Goal: Information Seeking & Learning: Compare options

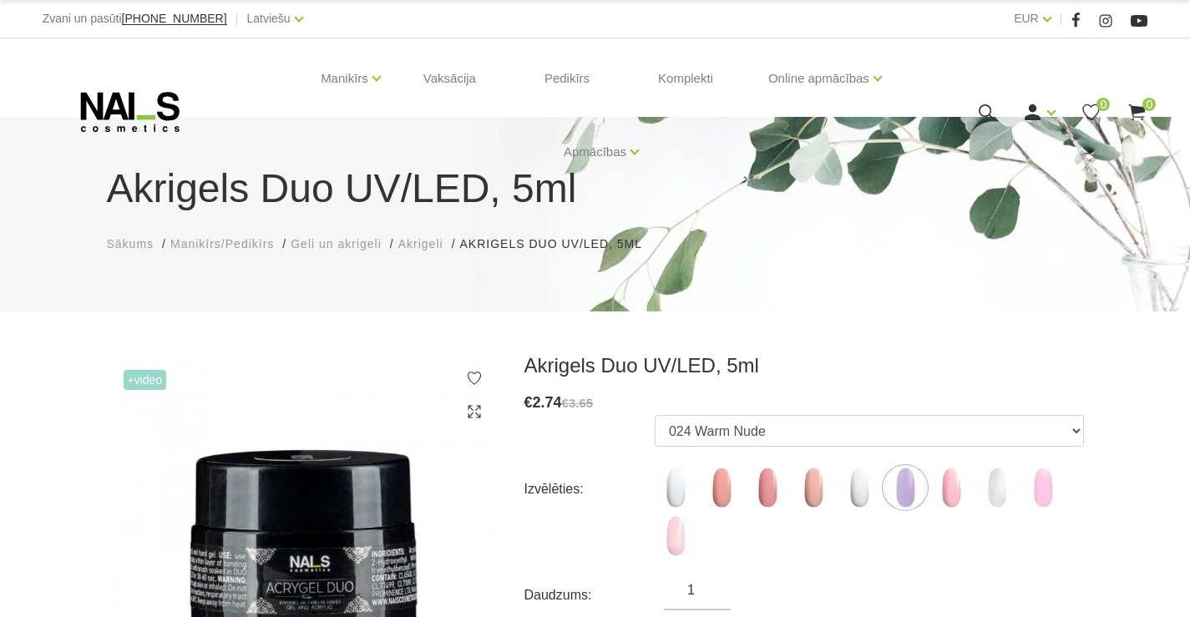
select select "6388"
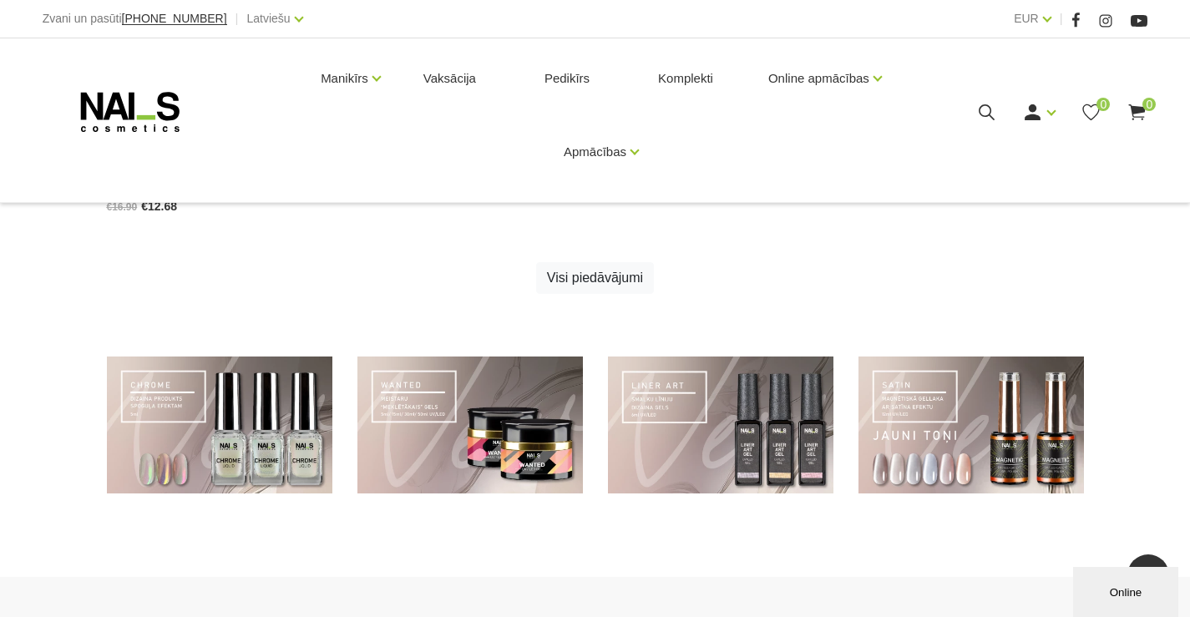
scroll to position [713, 0]
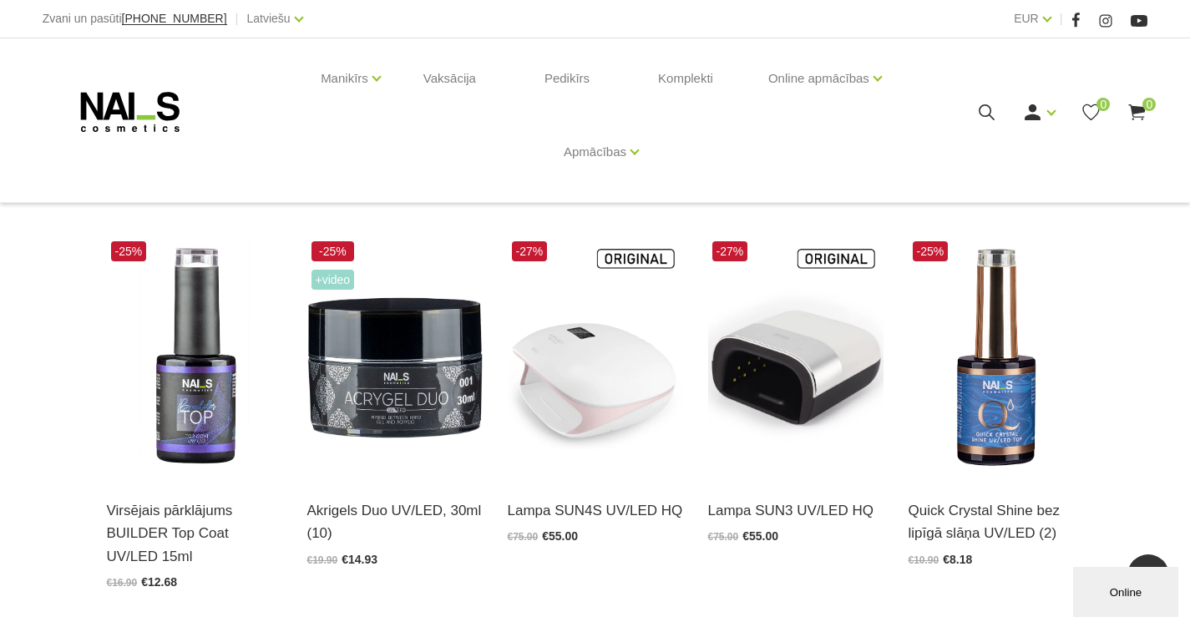
click at [122, 99] on icon at bounding box center [130, 112] width 175 height 42
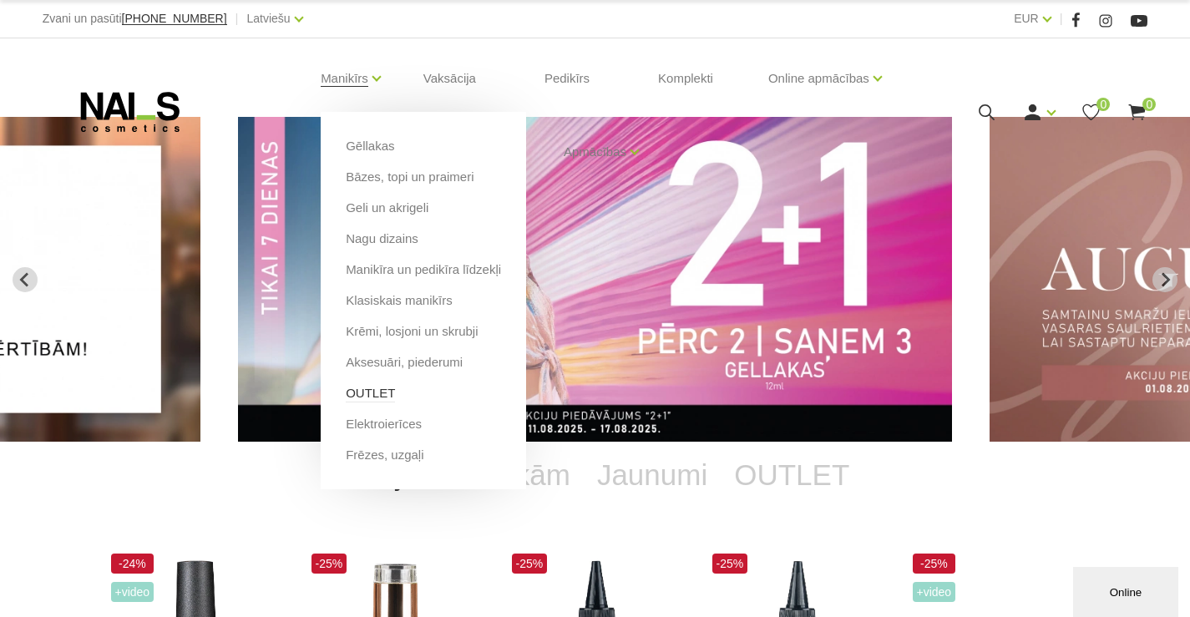
click at [376, 395] on link "OUTLET" at bounding box center [370, 393] width 49 height 18
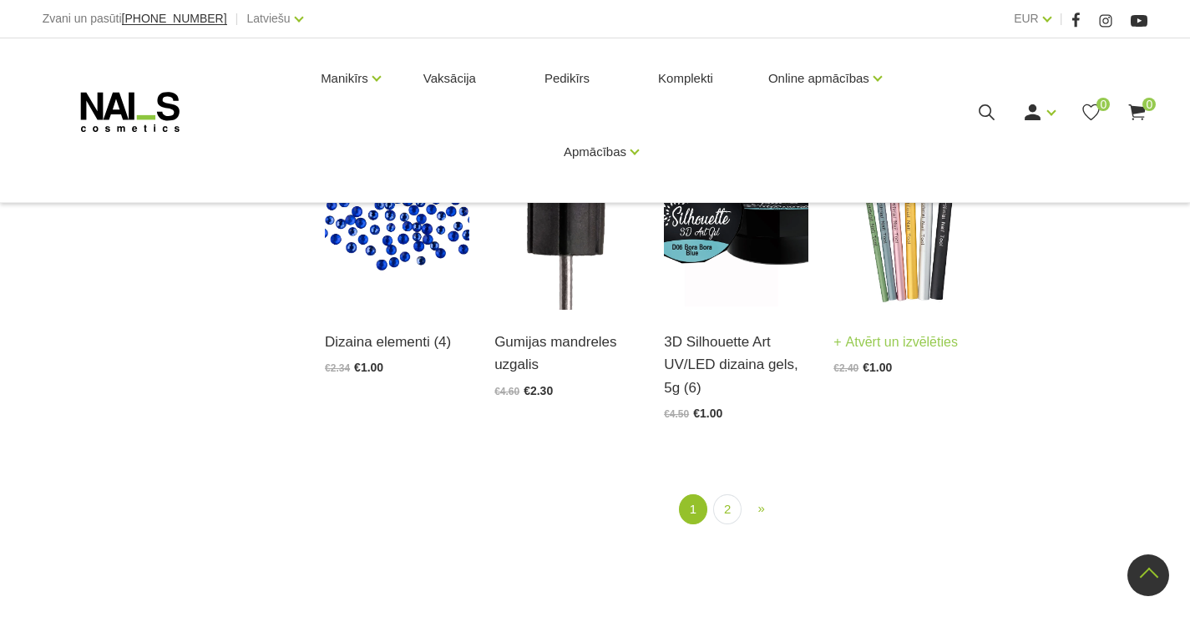
scroll to position [2005, 0]
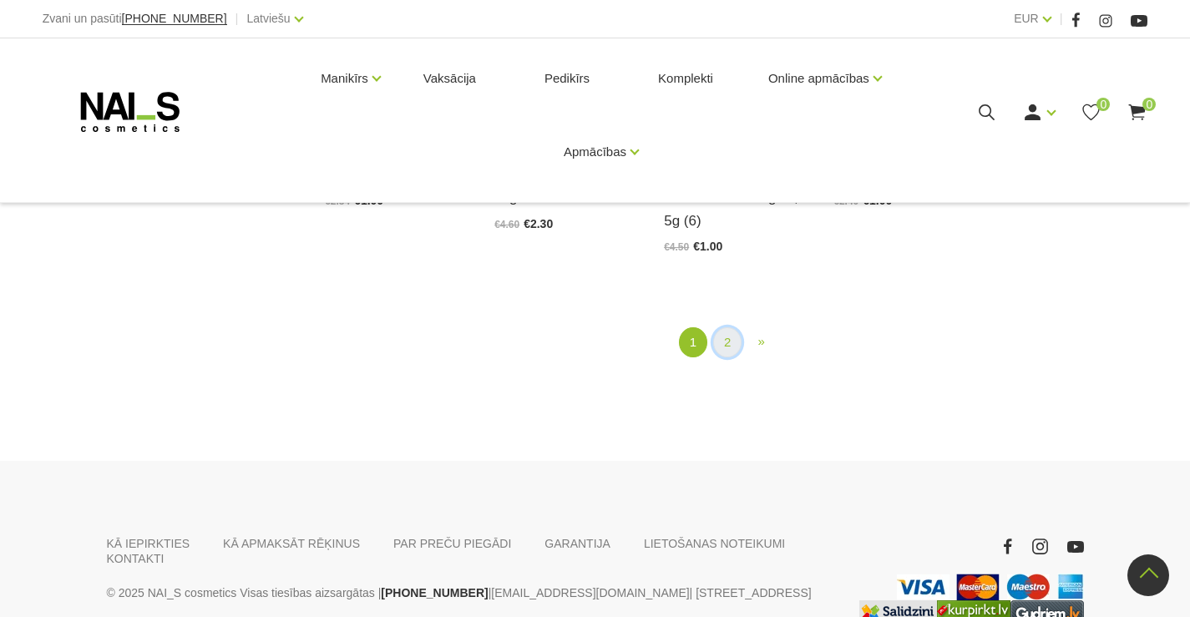
click at [731, 342] on link "2" at bounding box center [727, 342] width 28 height 31
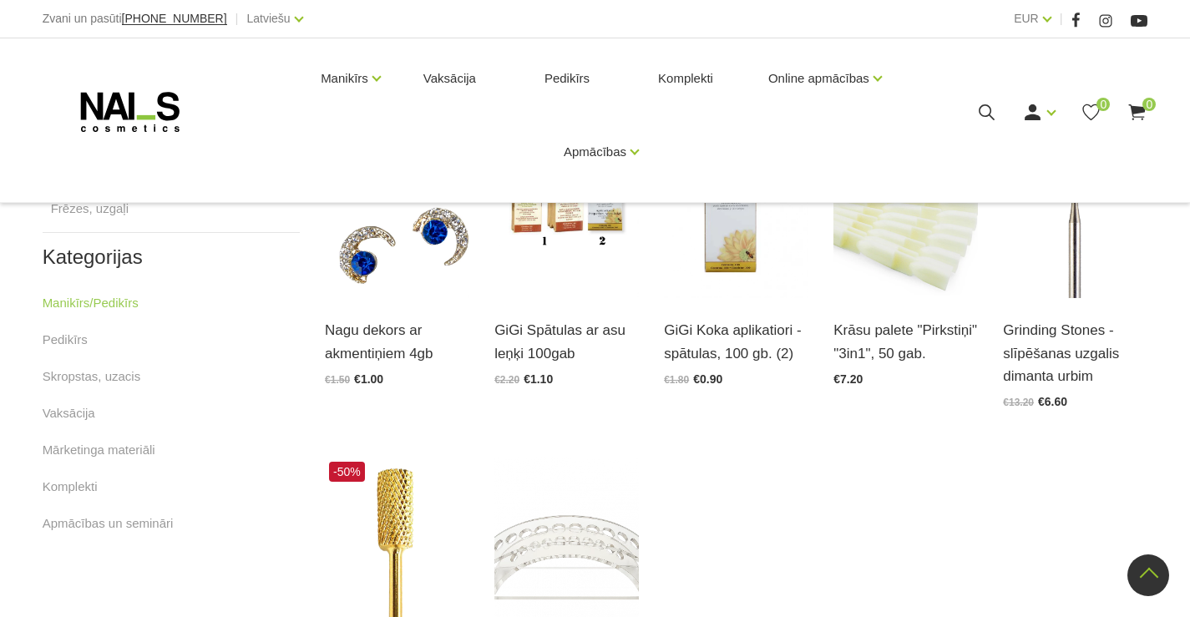
scroll to position [759, 0]
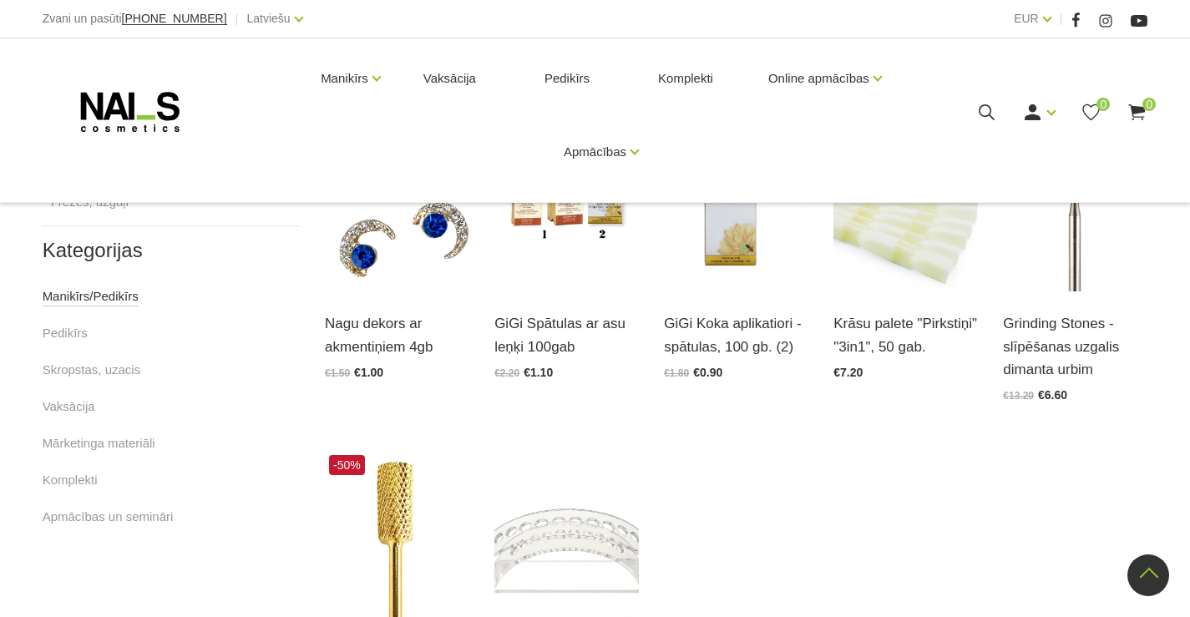
click at [93, 297] on link "Manikīrs/Pedikīrs" at bounding box center [91, 297] width 96 height 20
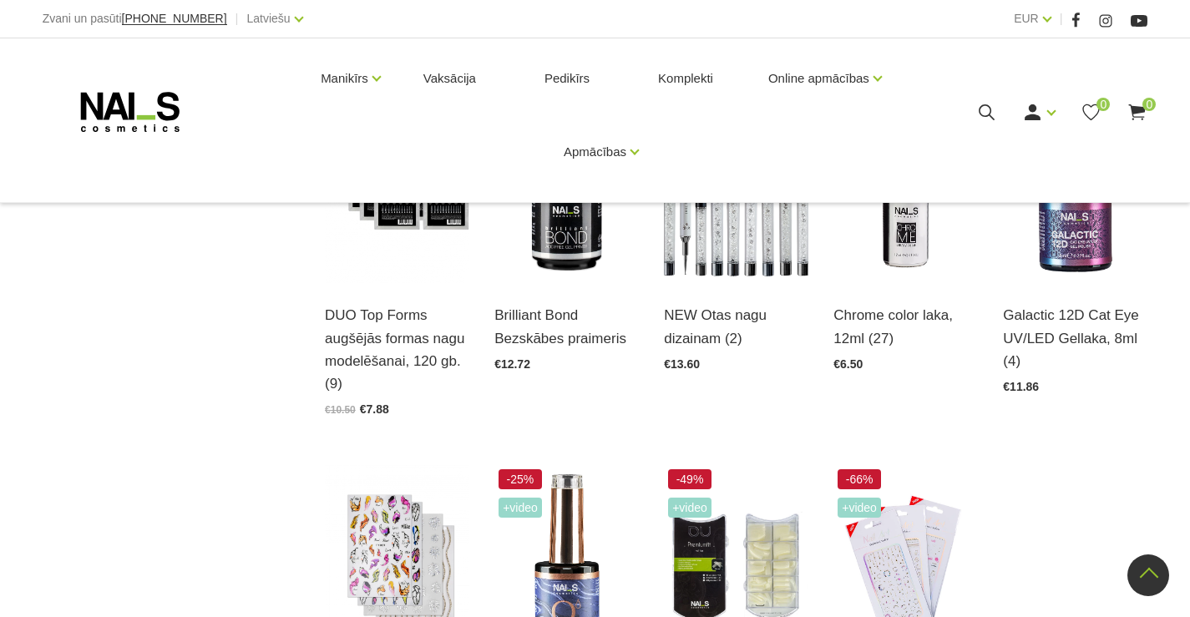
scroll to position [1253, 0]
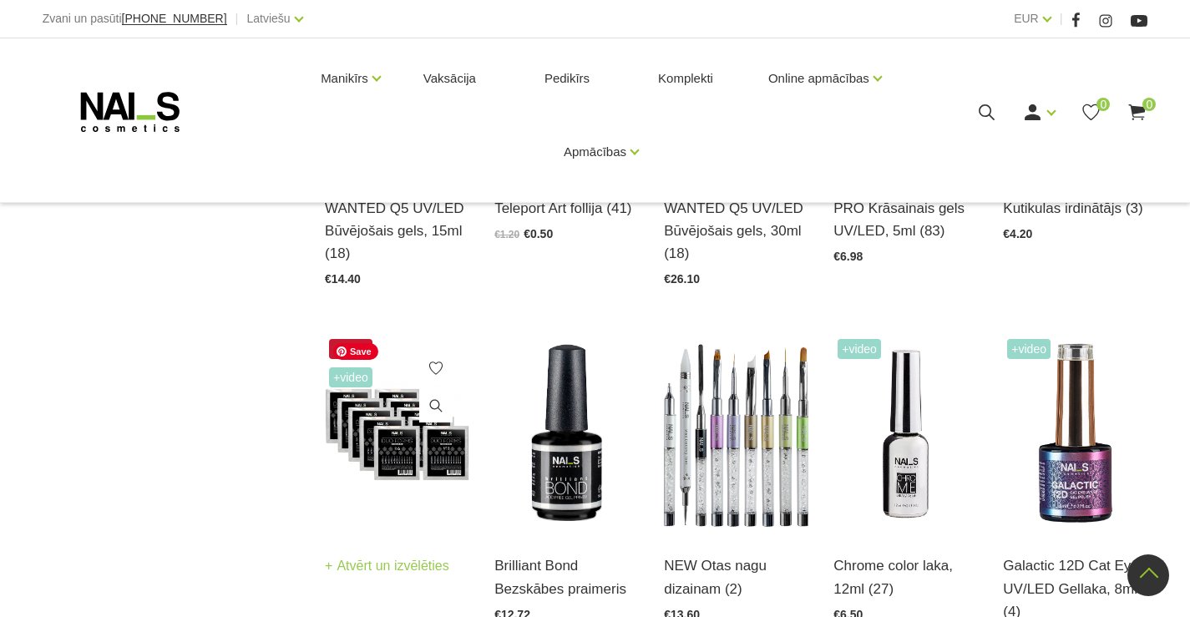
click at [390, 442] on img at bounding box center [397, 434] width 145 height 199
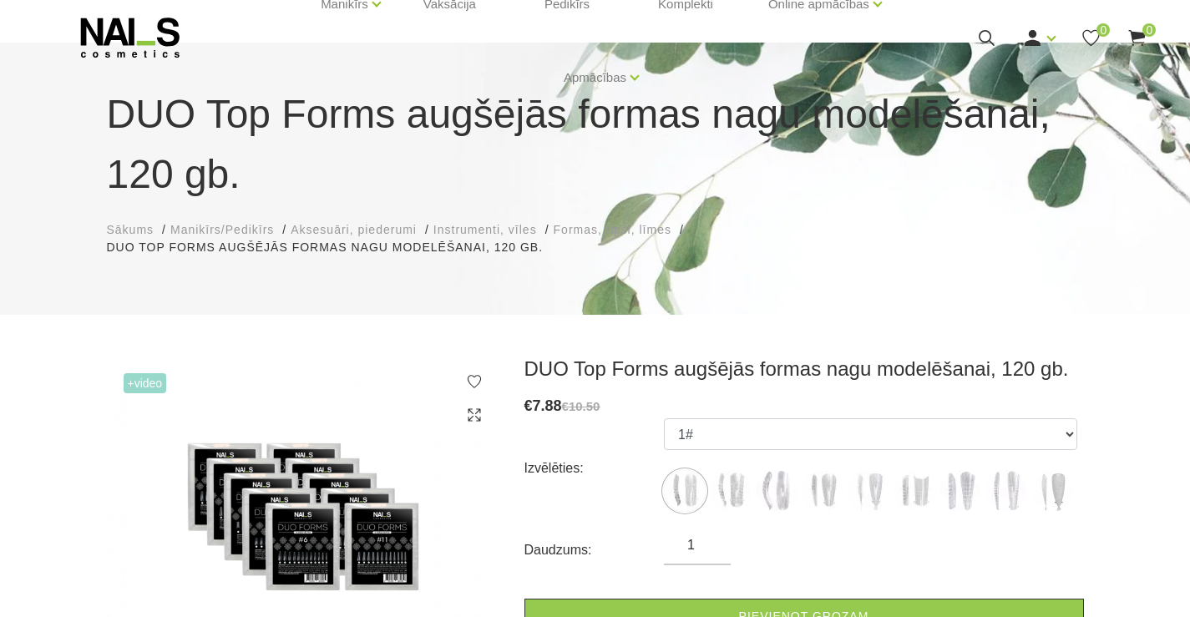
scroll to position [167, 0]
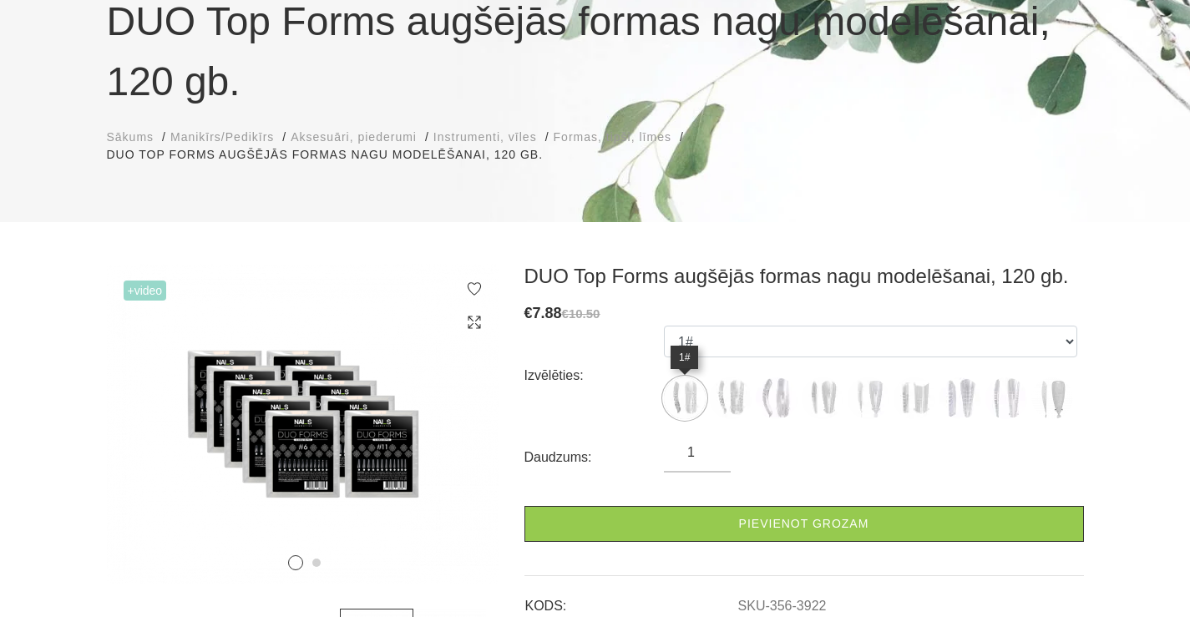
click at [680, 398] on img at bounding box center [685, 399] width 42 height 42
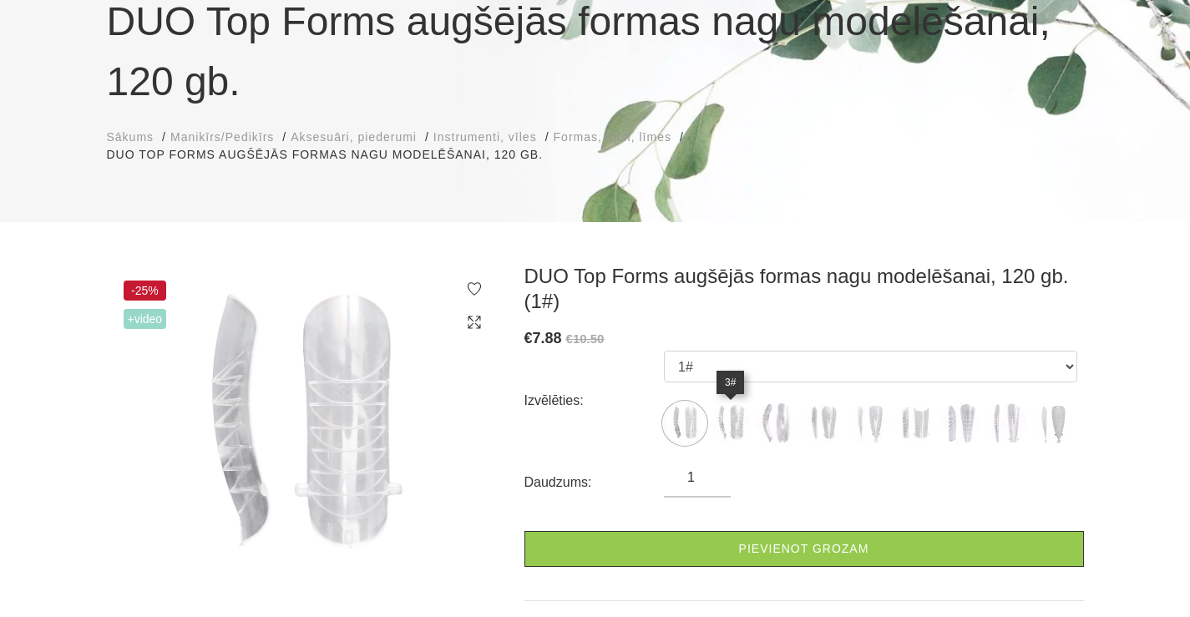
click at [729, 429] on img at bounding box center [731, 424] width 42 height 42
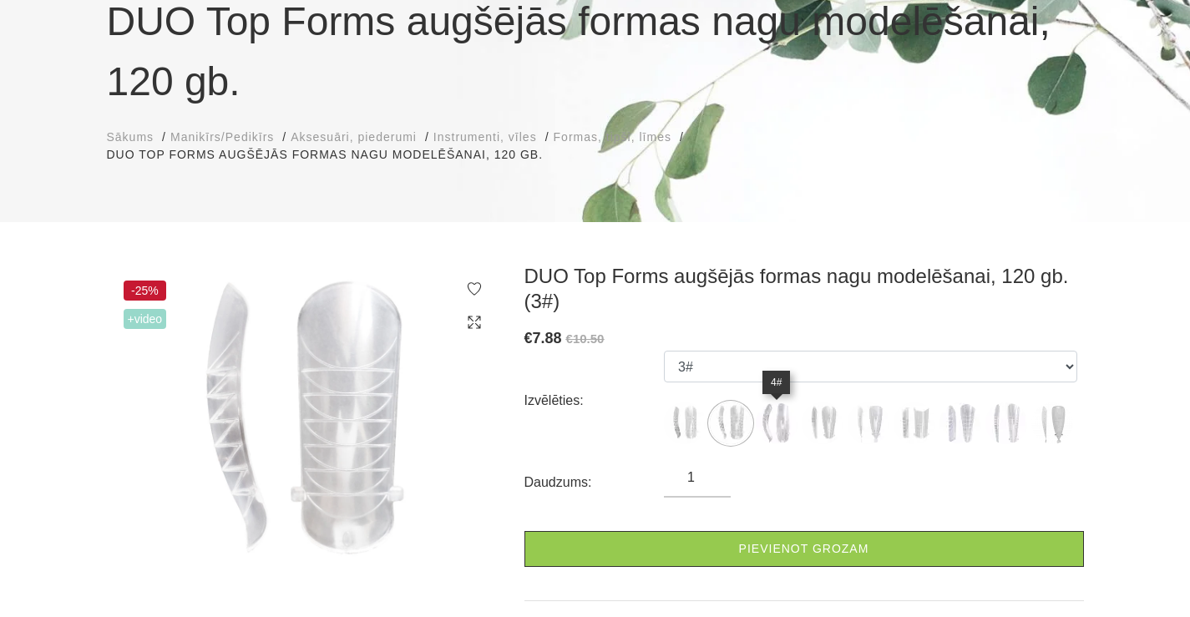
click at [777, 430] on img at bounding box center [777, 424] width 42 height 42
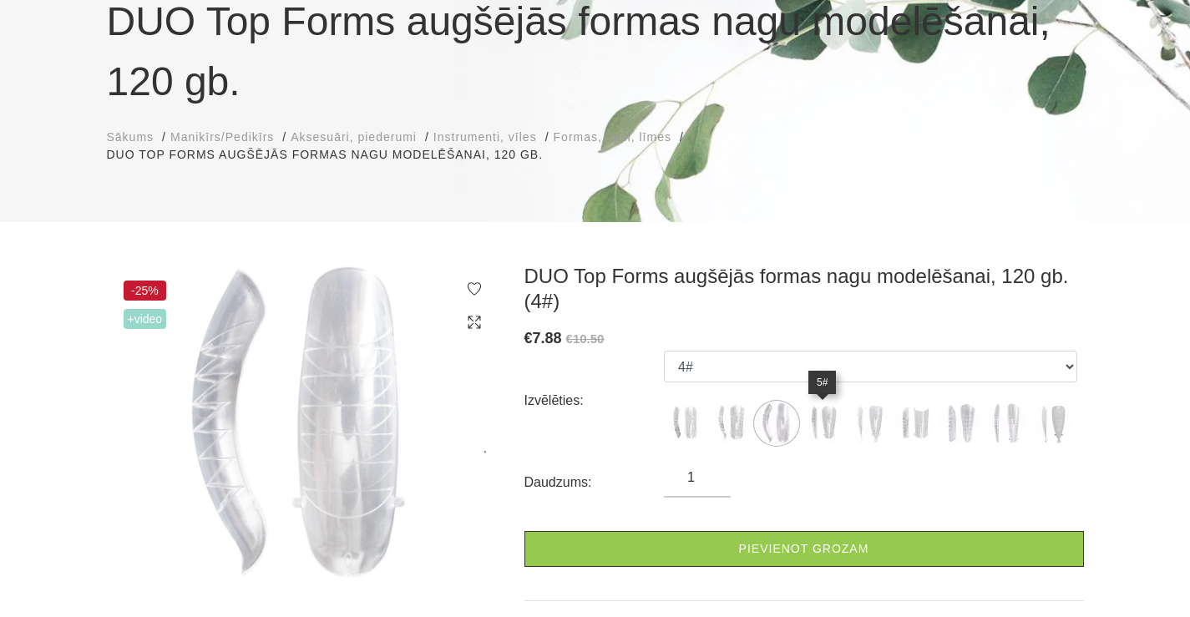
click at [818, 429] on img at bounding box center [823, 424] width 42 height 42
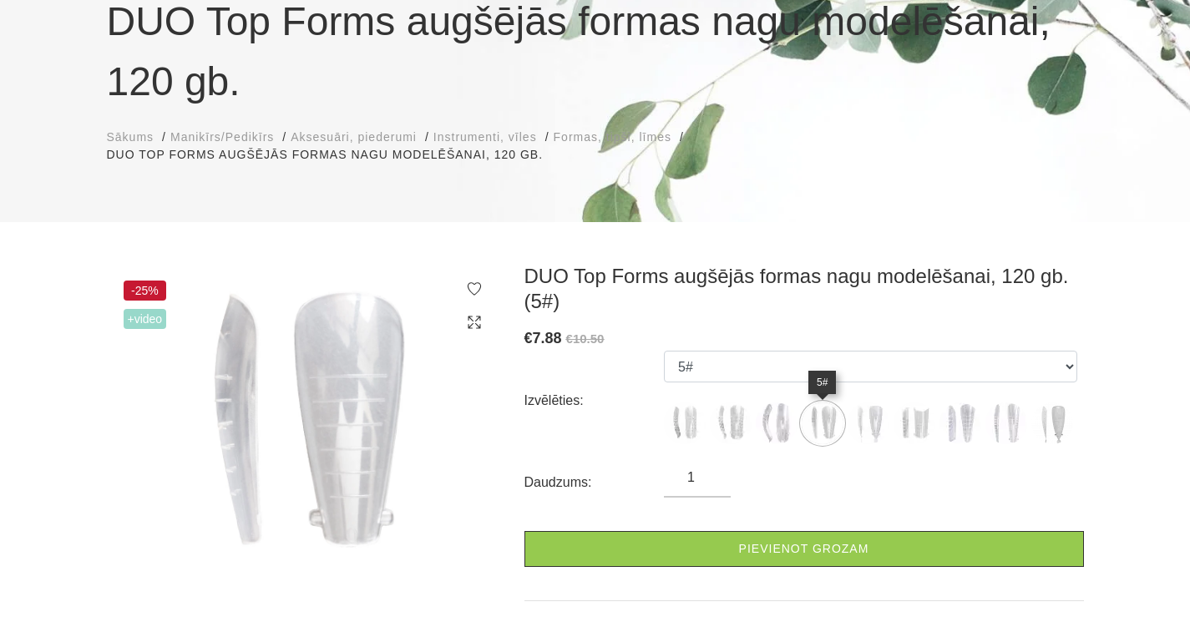
click at [820, 426] on img at bounding box center [823, 424] width 42 height 42
click at [871, 427] on img at bounding box center [869, 424] width 42 height 42
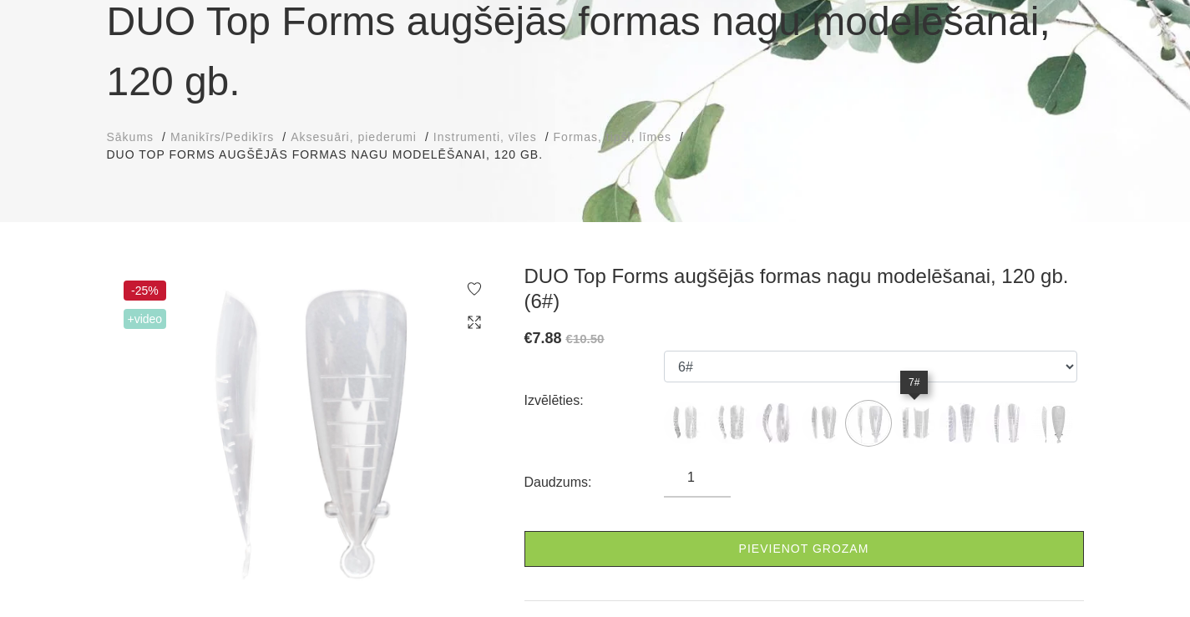
click at [920, 428] on img at bounding box center [915, 424] width 42 height 42
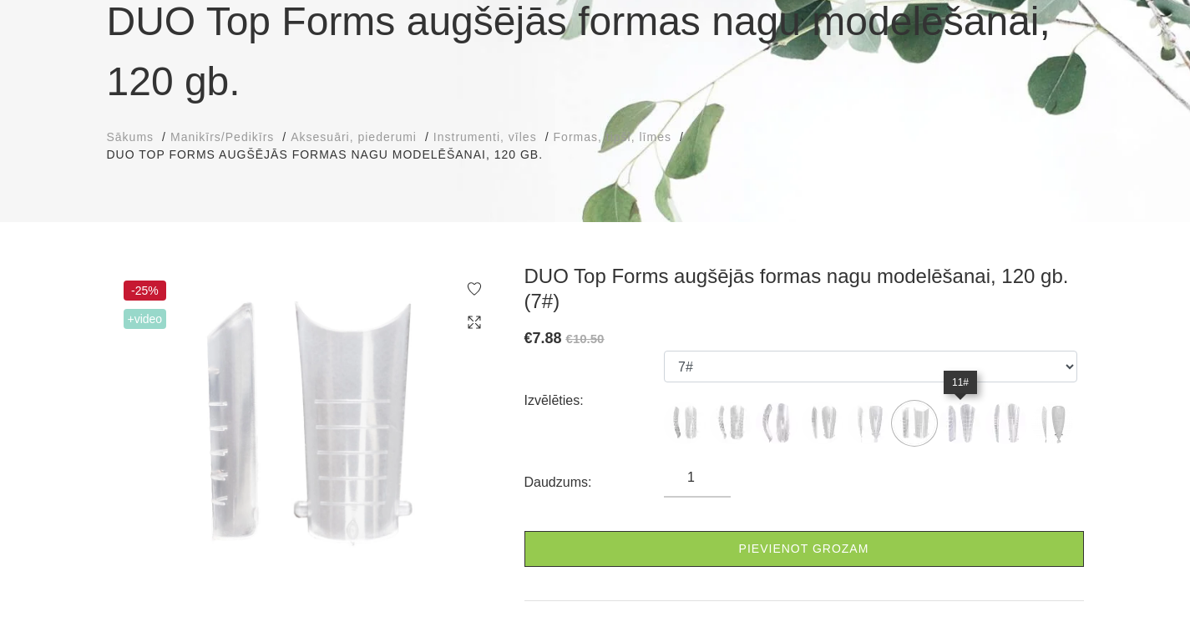
click at [955, 435] on img at bounding box center [961, 424] width 42 height 42
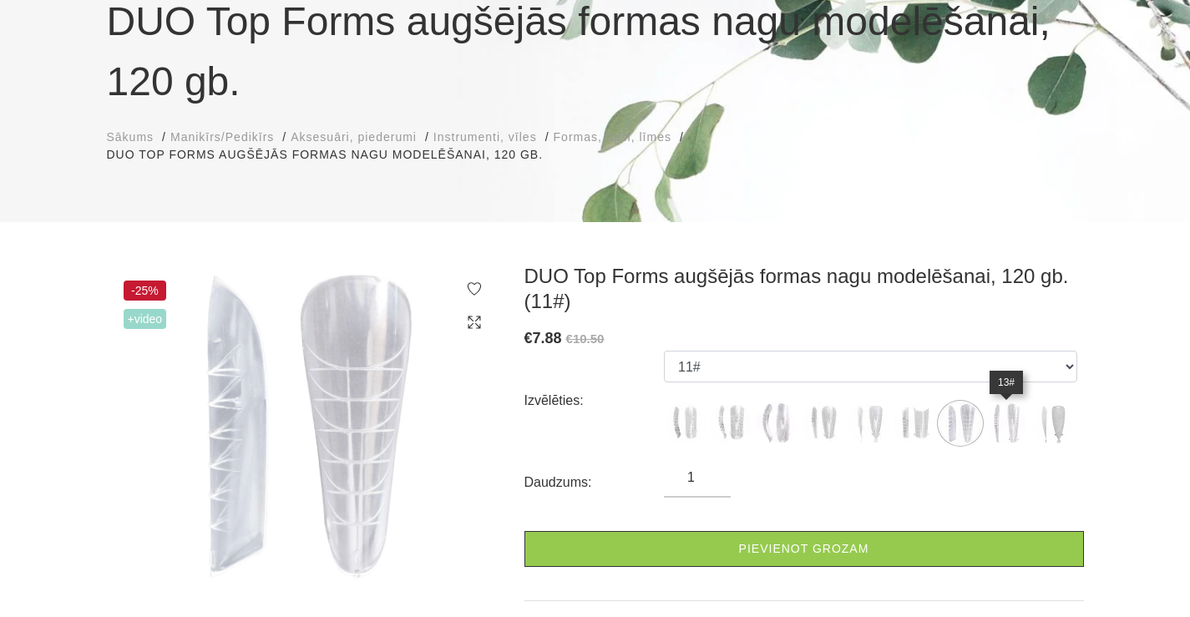
click at [1005, 423] on img at bounding box center [1007, 424] width 42 height 42
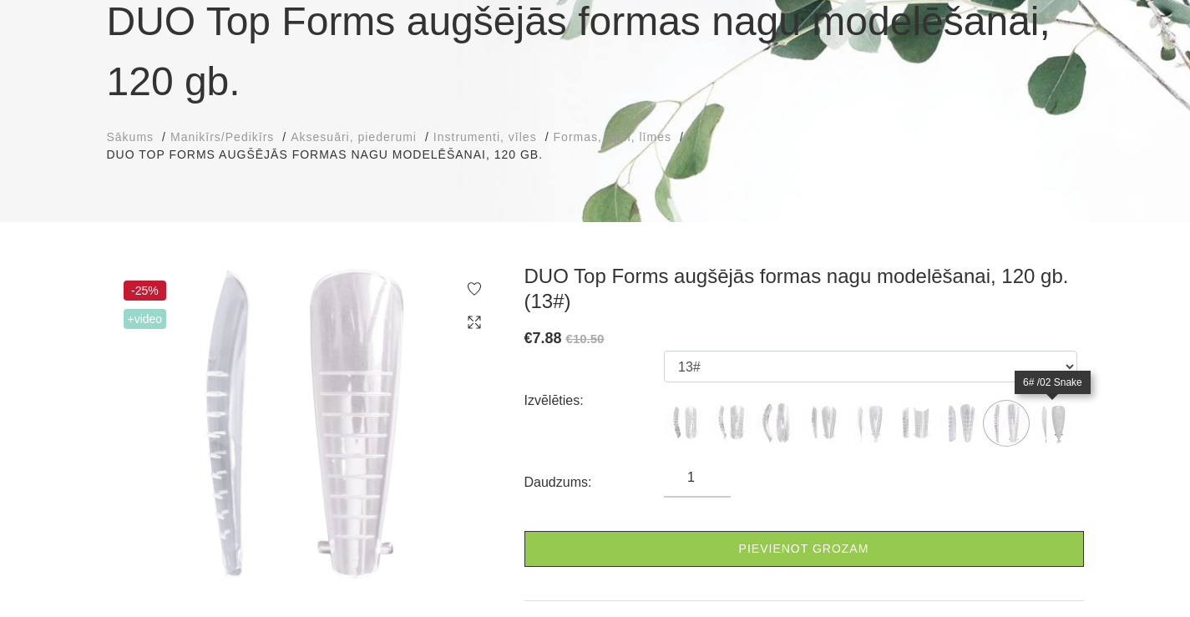
click at [1053, 429] on img at bounding box center [1053, 424] width 42 height 42
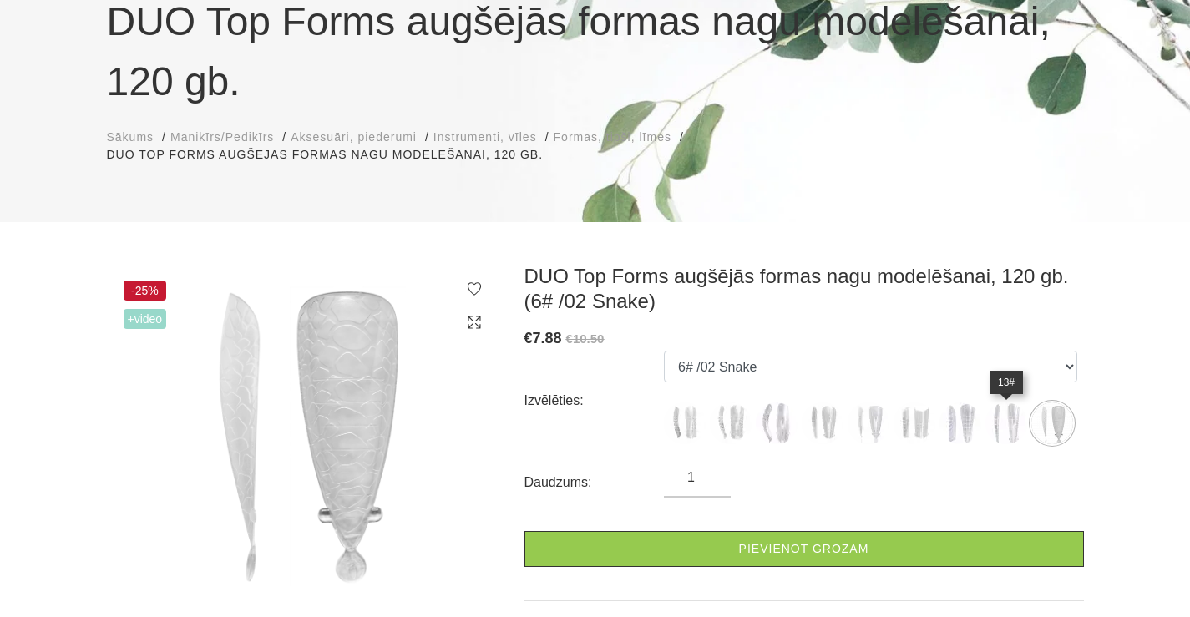
click at [1009, 429] on img at bounding box center [1007, 424] width 42 height 42
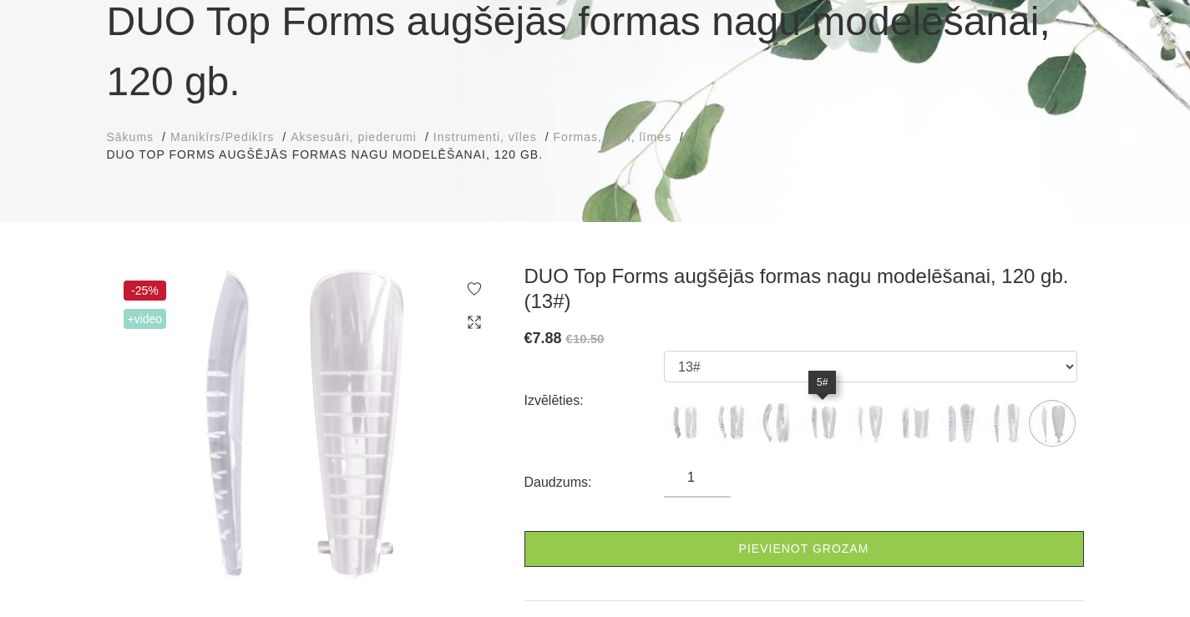
click at [823, 424] on img at bounding box center [823, 424] width 42 height 42
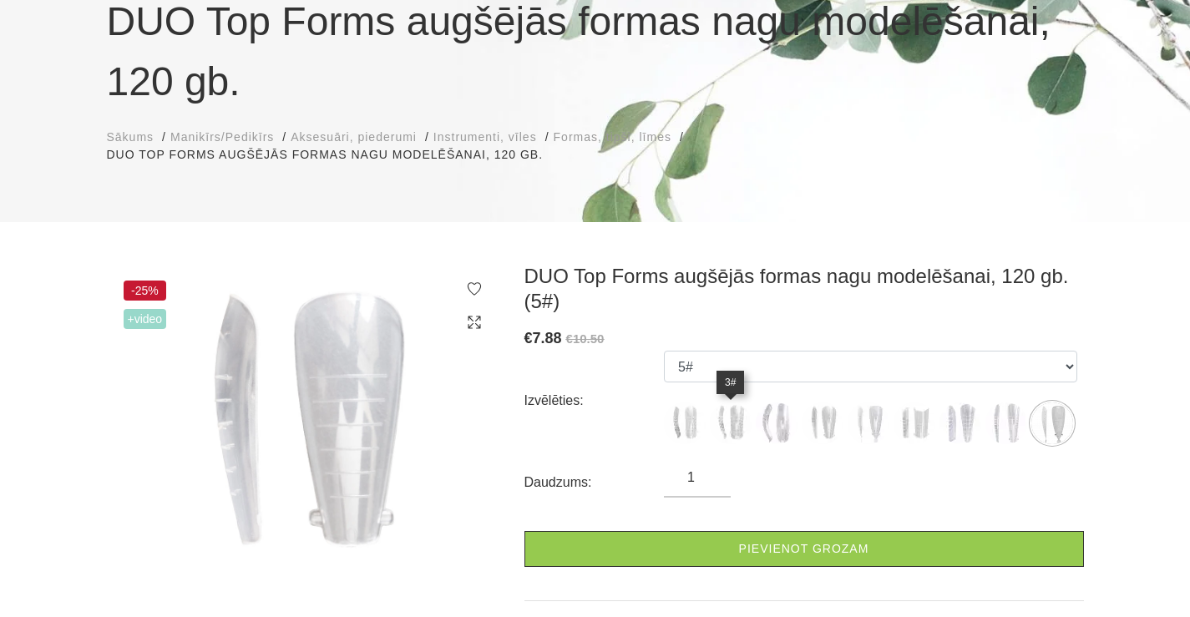
click at [725, 431] on img at bounding box center [731, 424] width 42 height 42
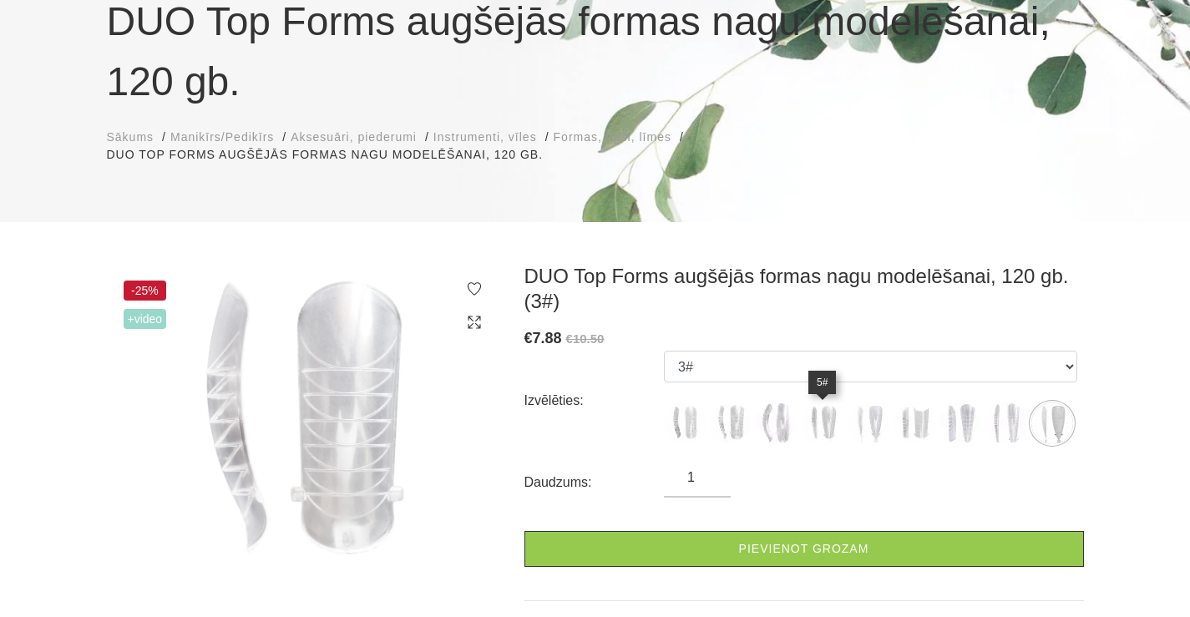
click at [824, 428] on img at bounding box center [823, 424] width 42 height 42
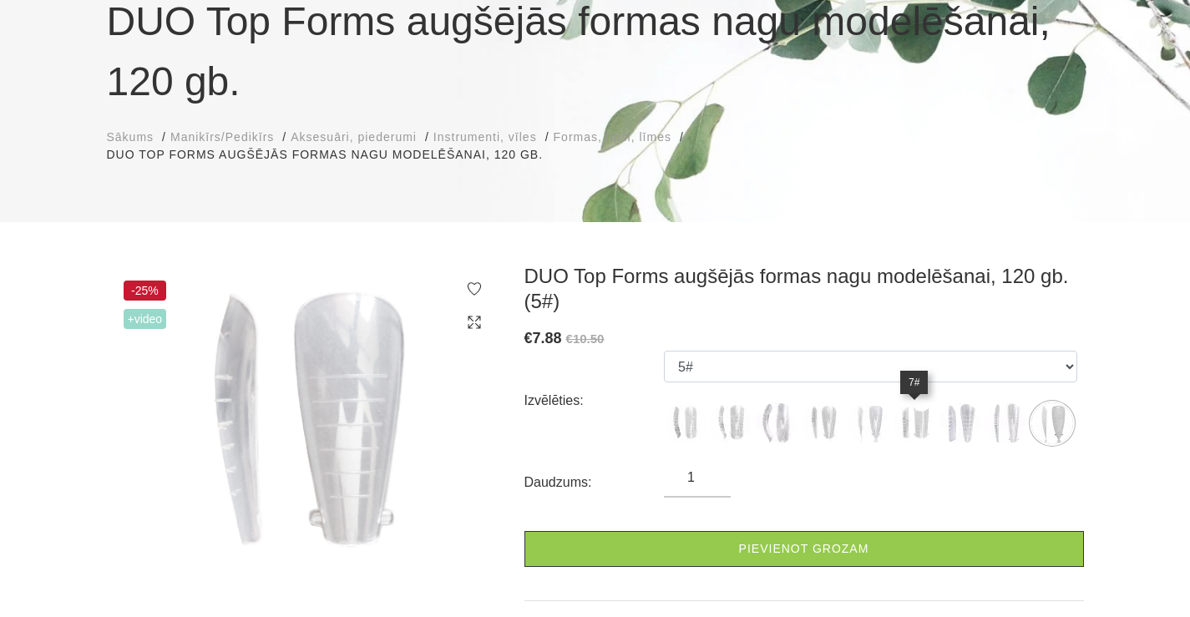
click at [915, 428] on img at bounding box center [915, 424] width 42 height 42
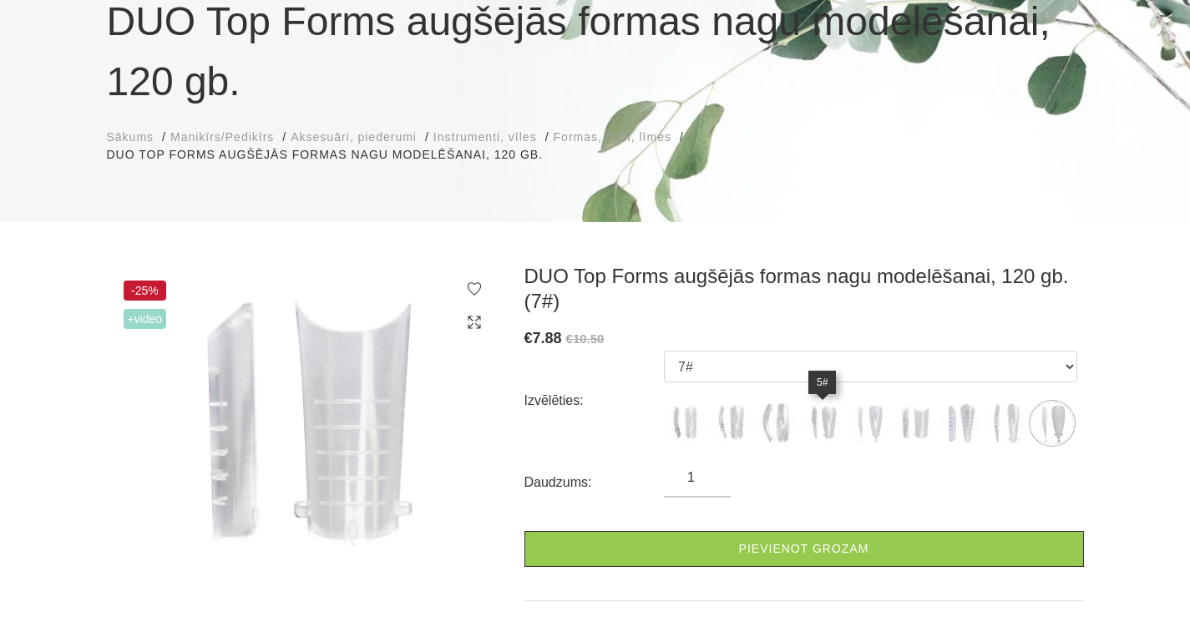
click at [829, 424] on img at bounding box center [823, 424] width 42 height 42
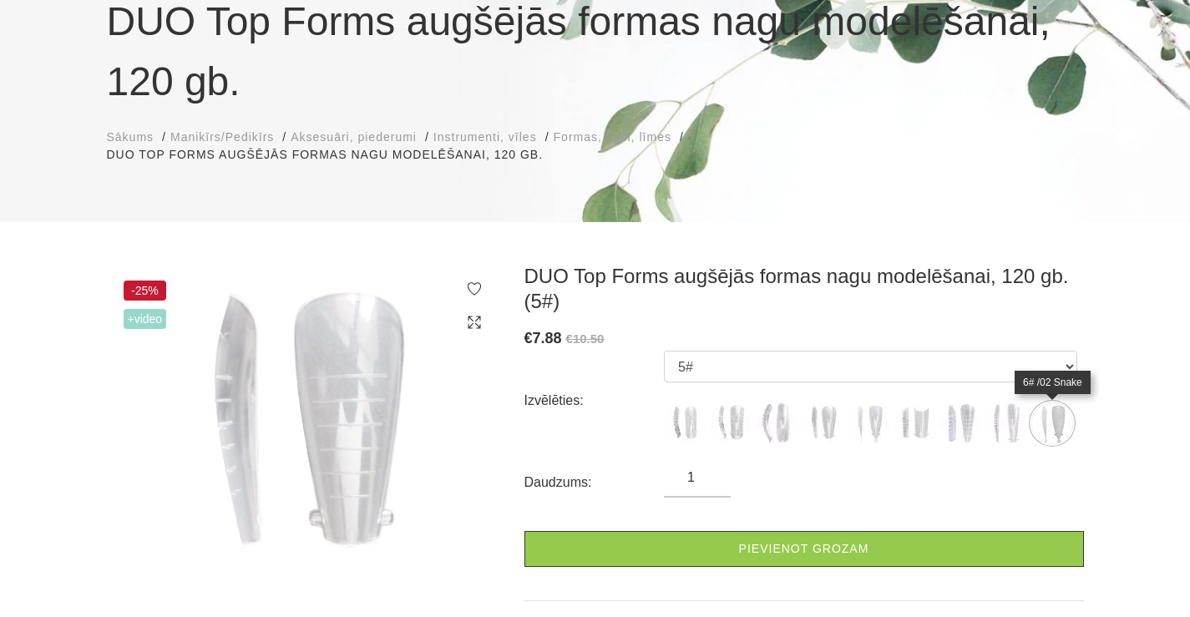
click at [1052, 422] on img at bounding box center [1053, 424] width 42 height 42
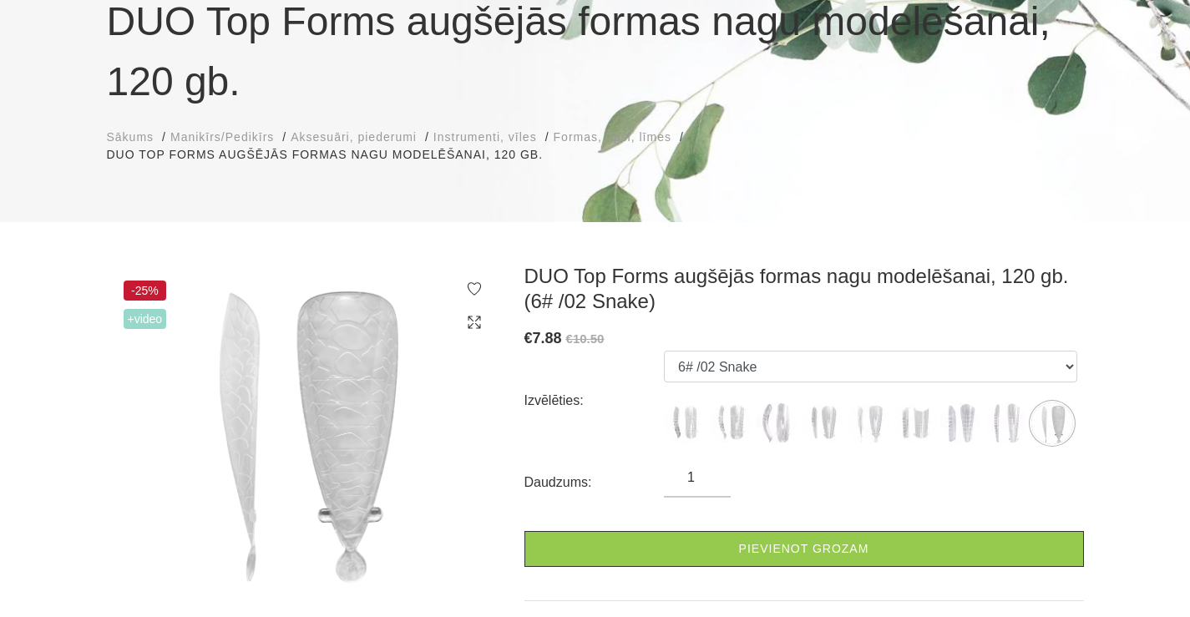
scroll to position [251, 0]
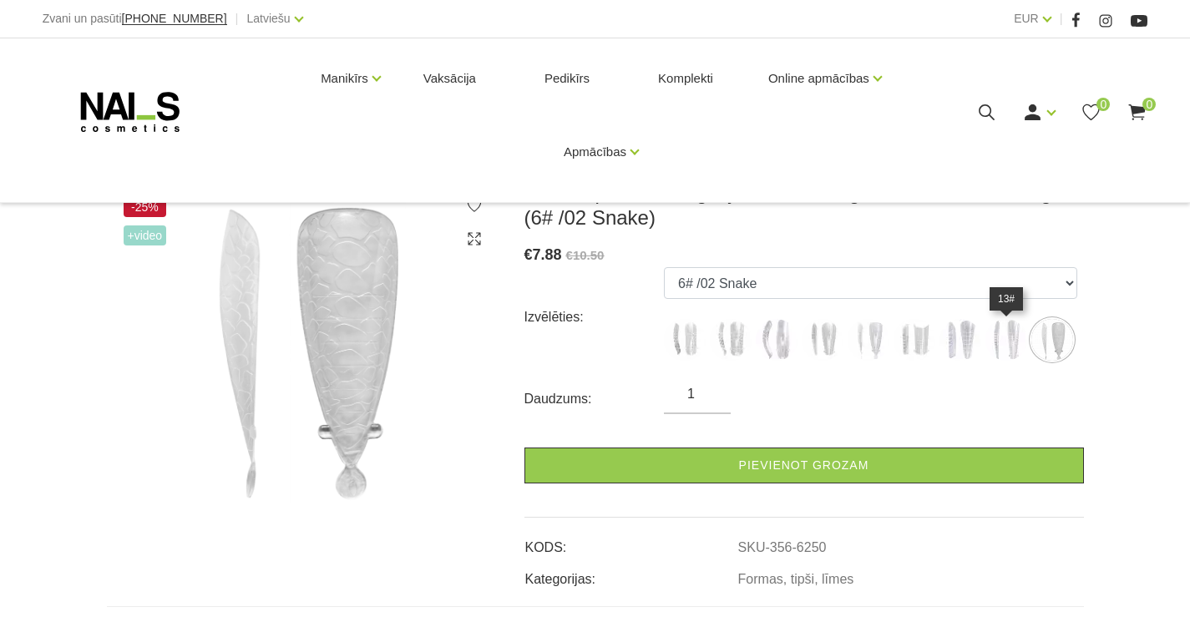
click at [1007, 344] on img at bounding box center [1007, 340] width 42 height 42
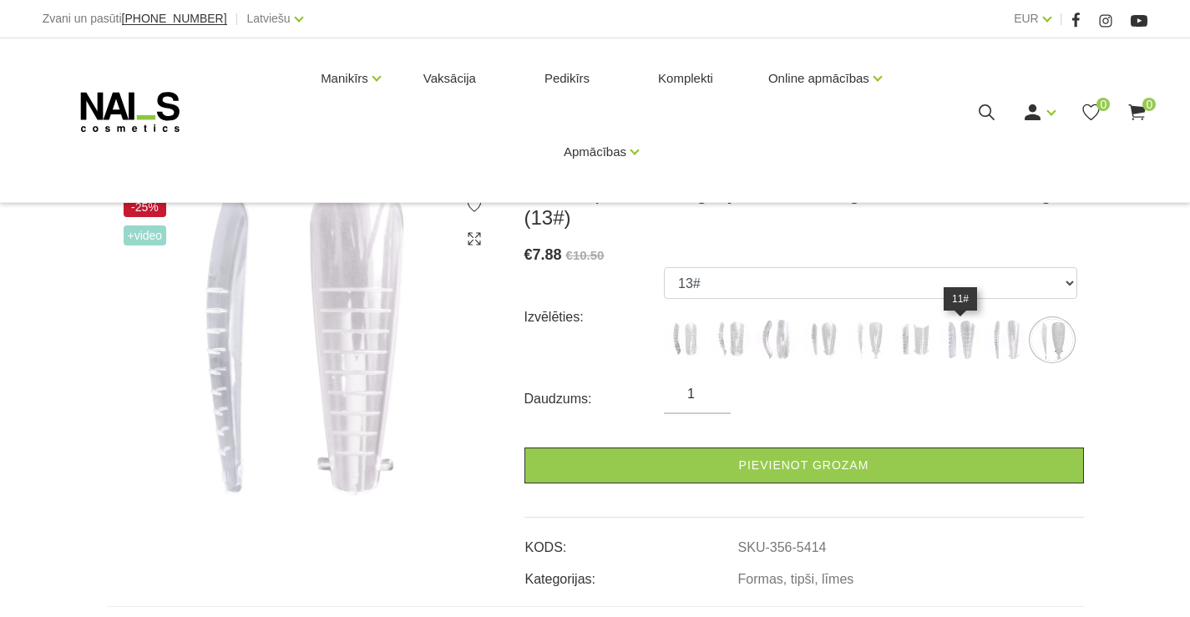
click at [955, 349] on img at bounding box center [961, 340] width 42 height 42
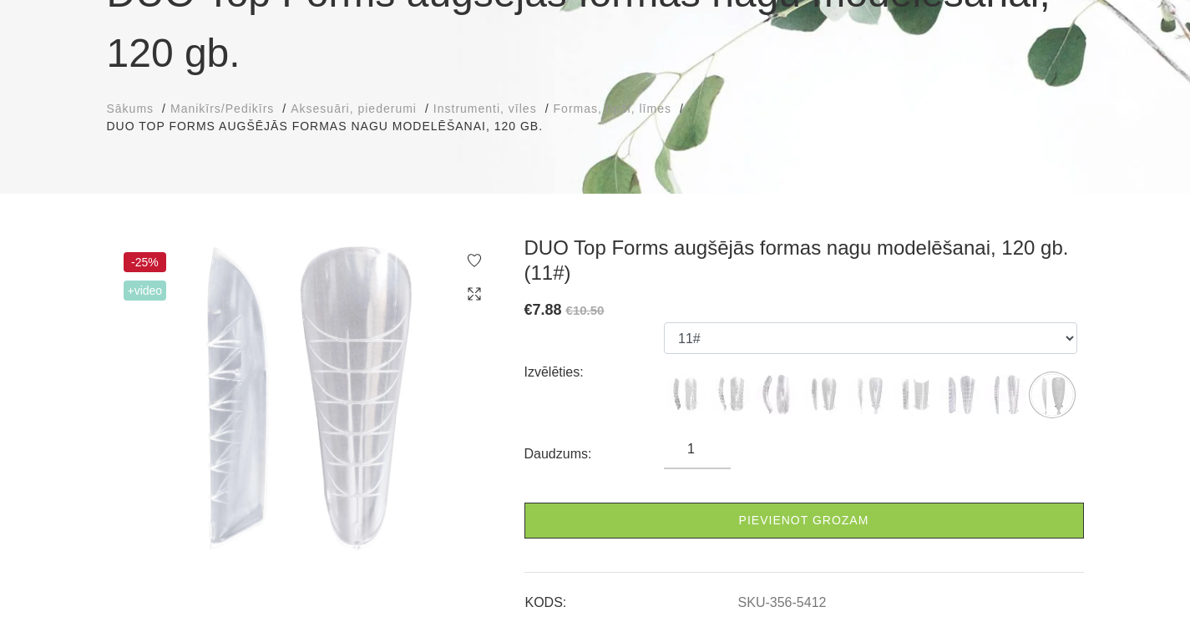
scroll to position [167, 0]
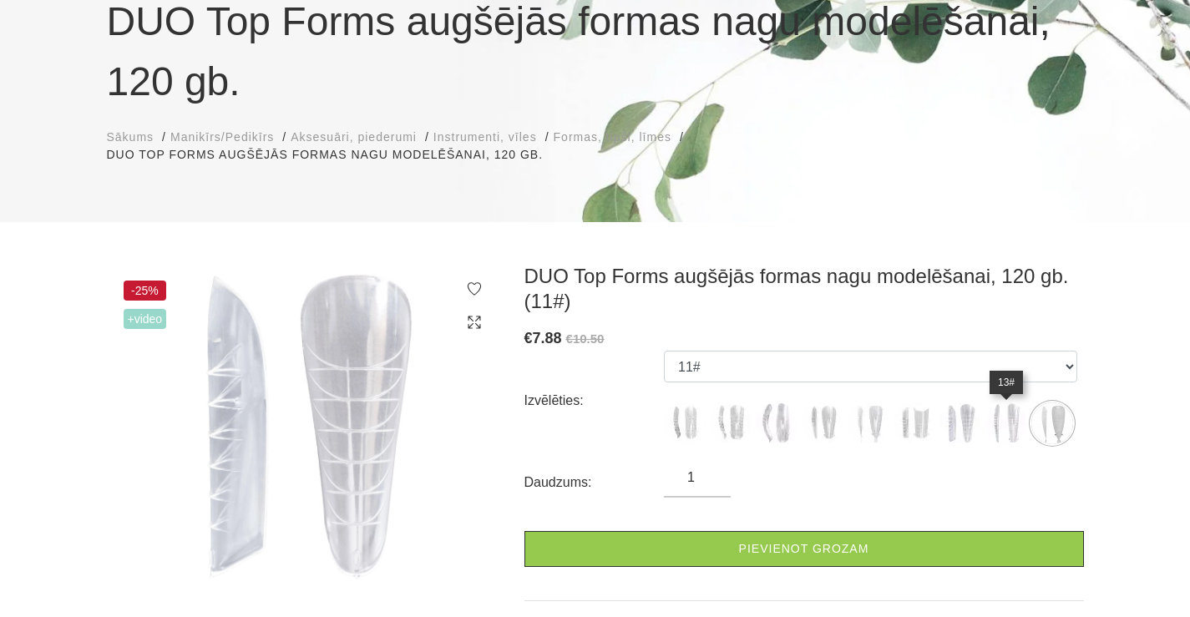
click at [1007, 427] on img at bounding box center [1007, 424] width 42 height 42
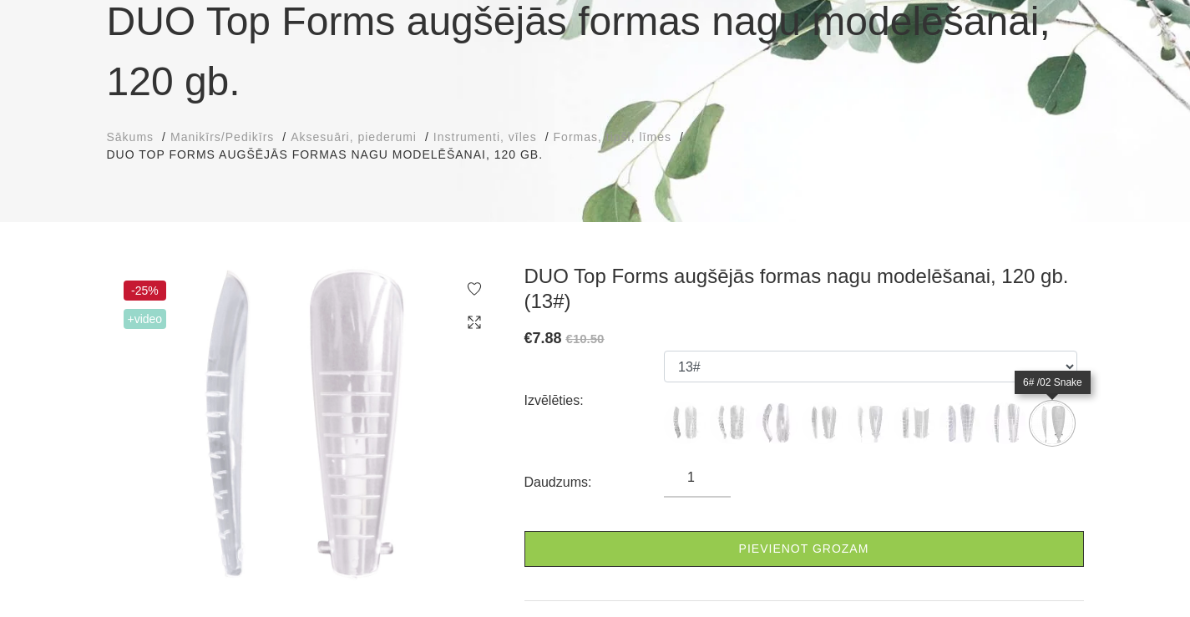
click at [1057, 425] on img at bounding box center [1053, 424] width 42 height 42
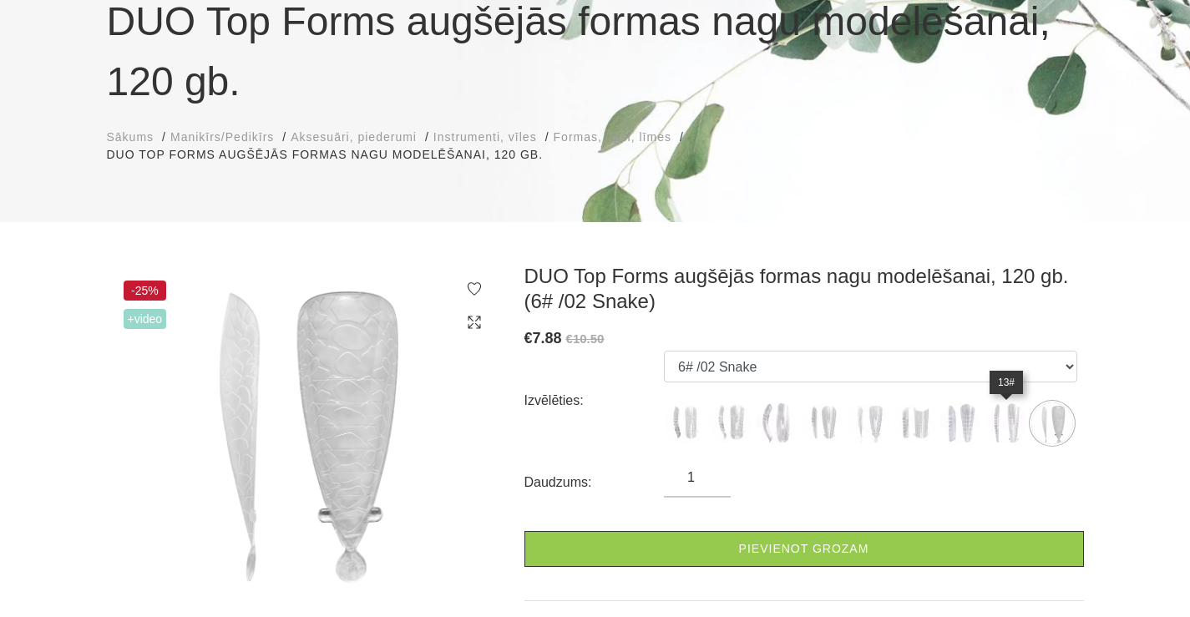
click at [1012, 432] on img at bounding box center [1007, 424] width 42 height 42
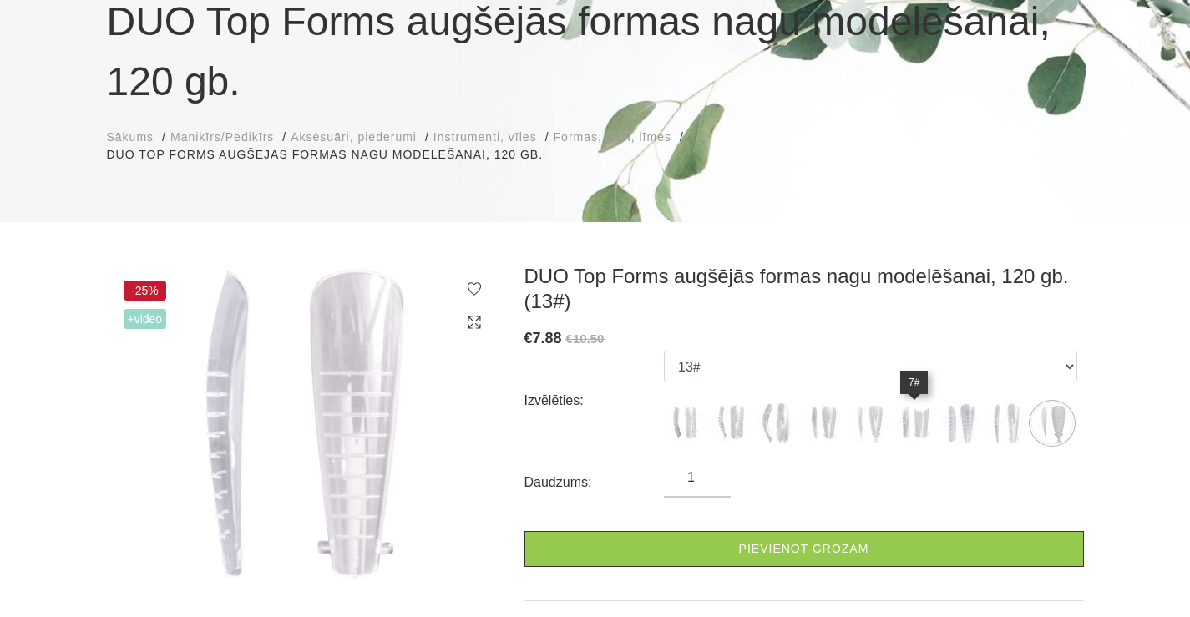
click at [921, 429] on img at bounding box center [915, 424] width 42 height 42
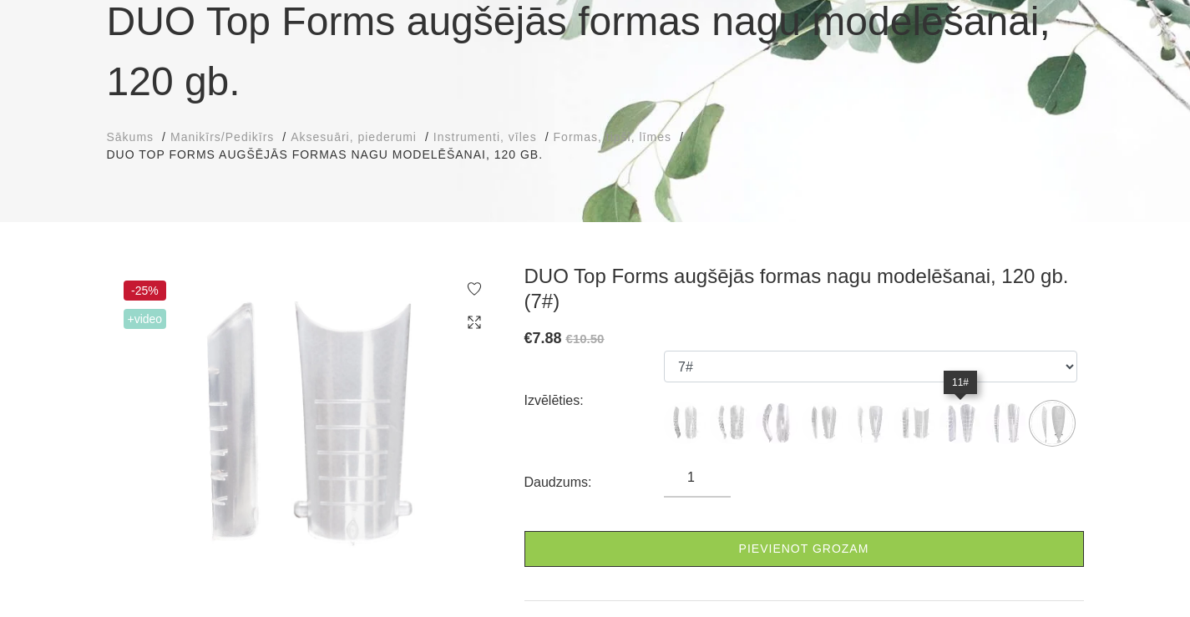
click at [958, 428] on img at bounding box center [961, 424] width 42 height 42
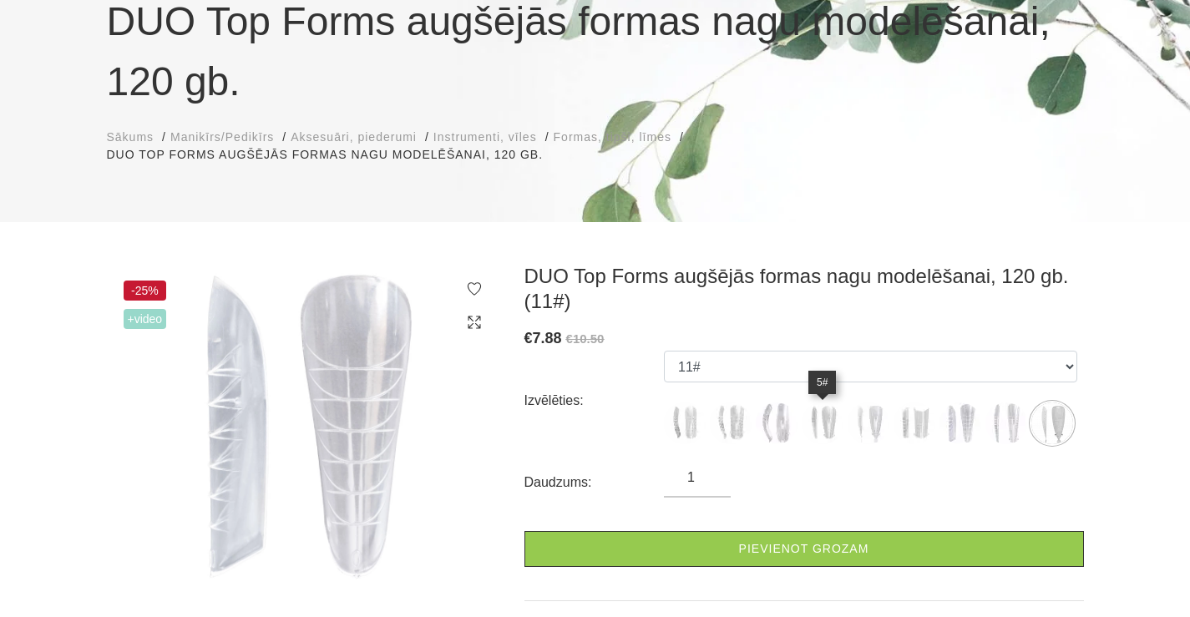
click at [824, 424] on img at bounding box center [823, 424] width 42 height 42
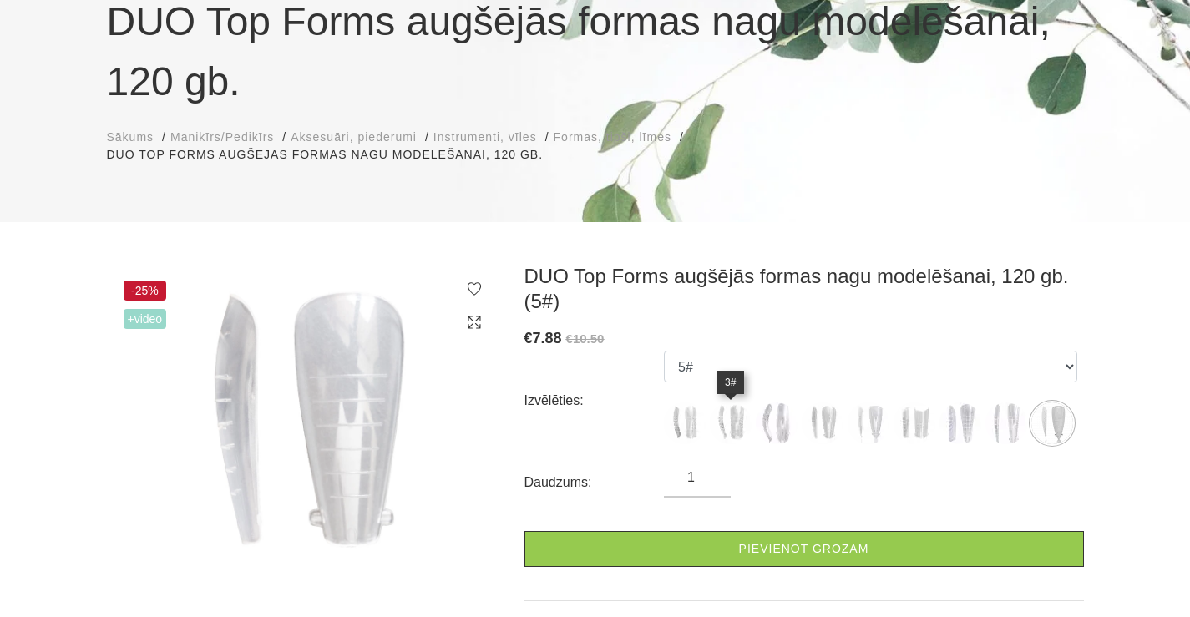
click at [732, 426] on img at bounding box center [731, 424] width 42 height 42
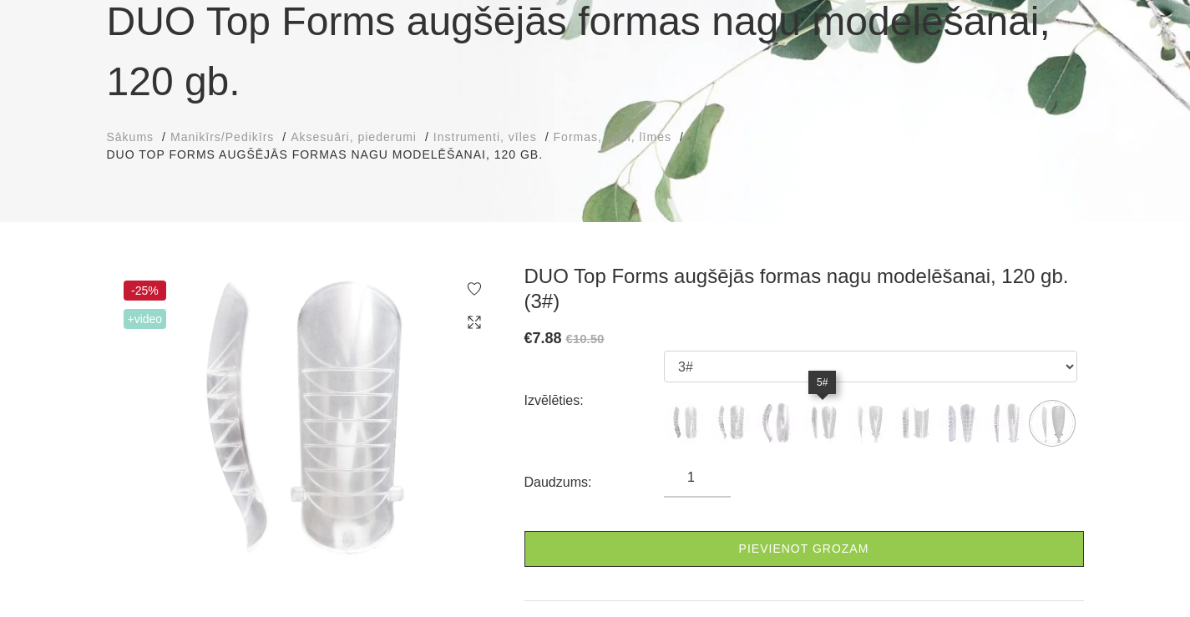
click at [819, 422] on img at bounding box center [823, 424] width 42 height 42
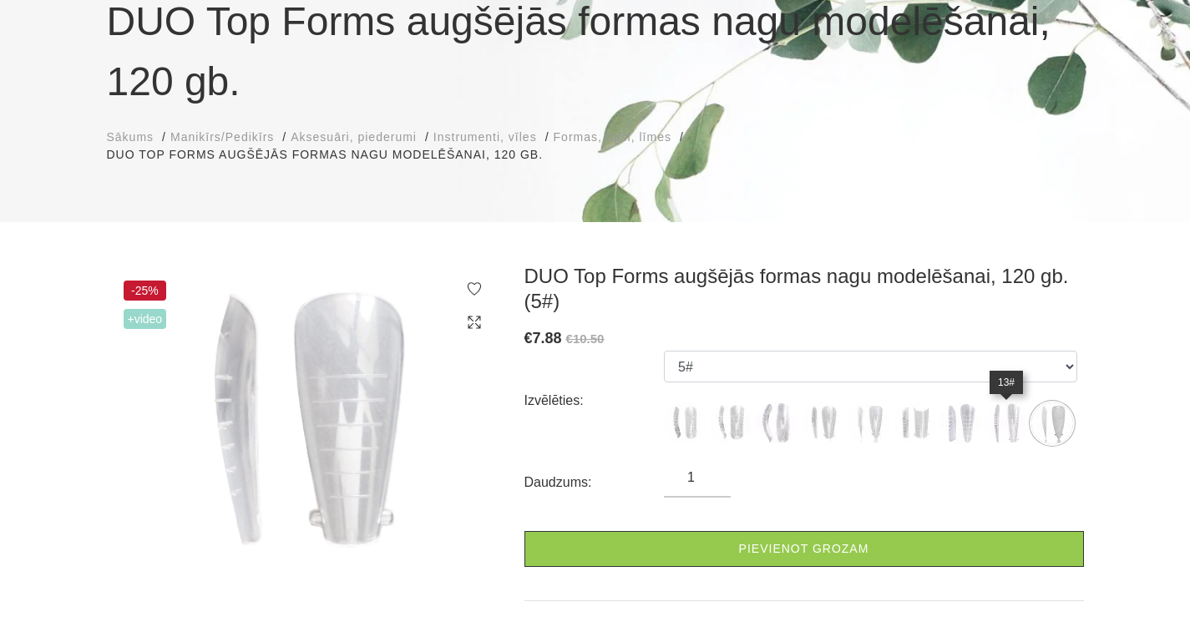
click at [1008, 424] on img at bounding box center [1007, 424] width 42 height 42
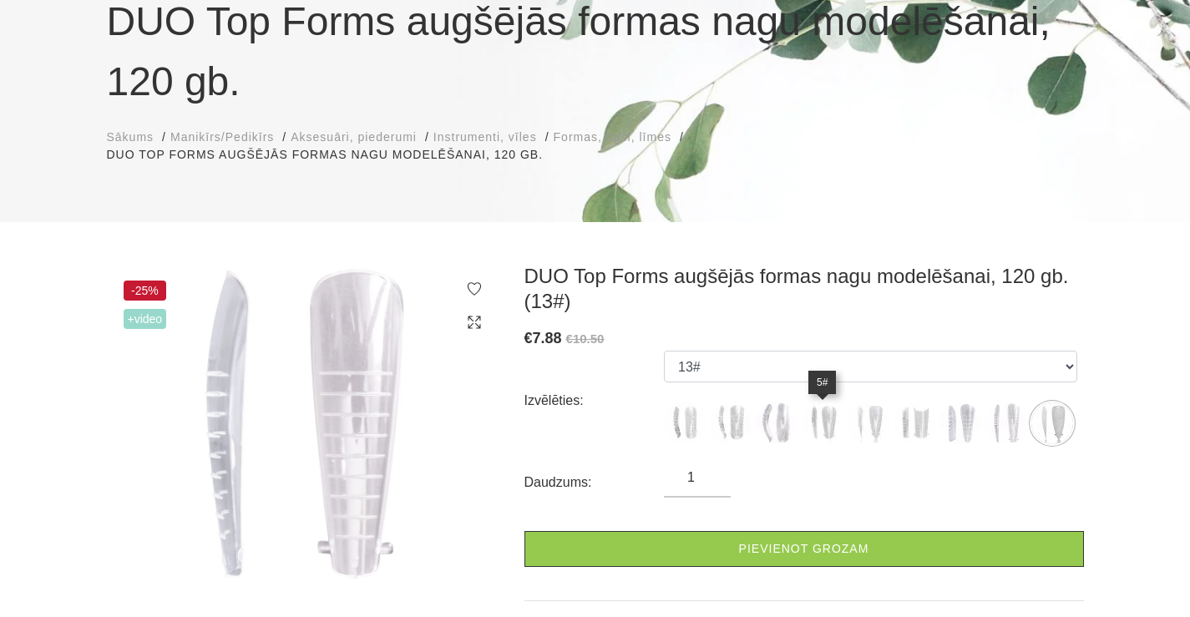
click at [822, 427] on img at bounding box center [823, 424] width 42 height 42
select select "5406"
